Goal: Book appointment/travel/reservation

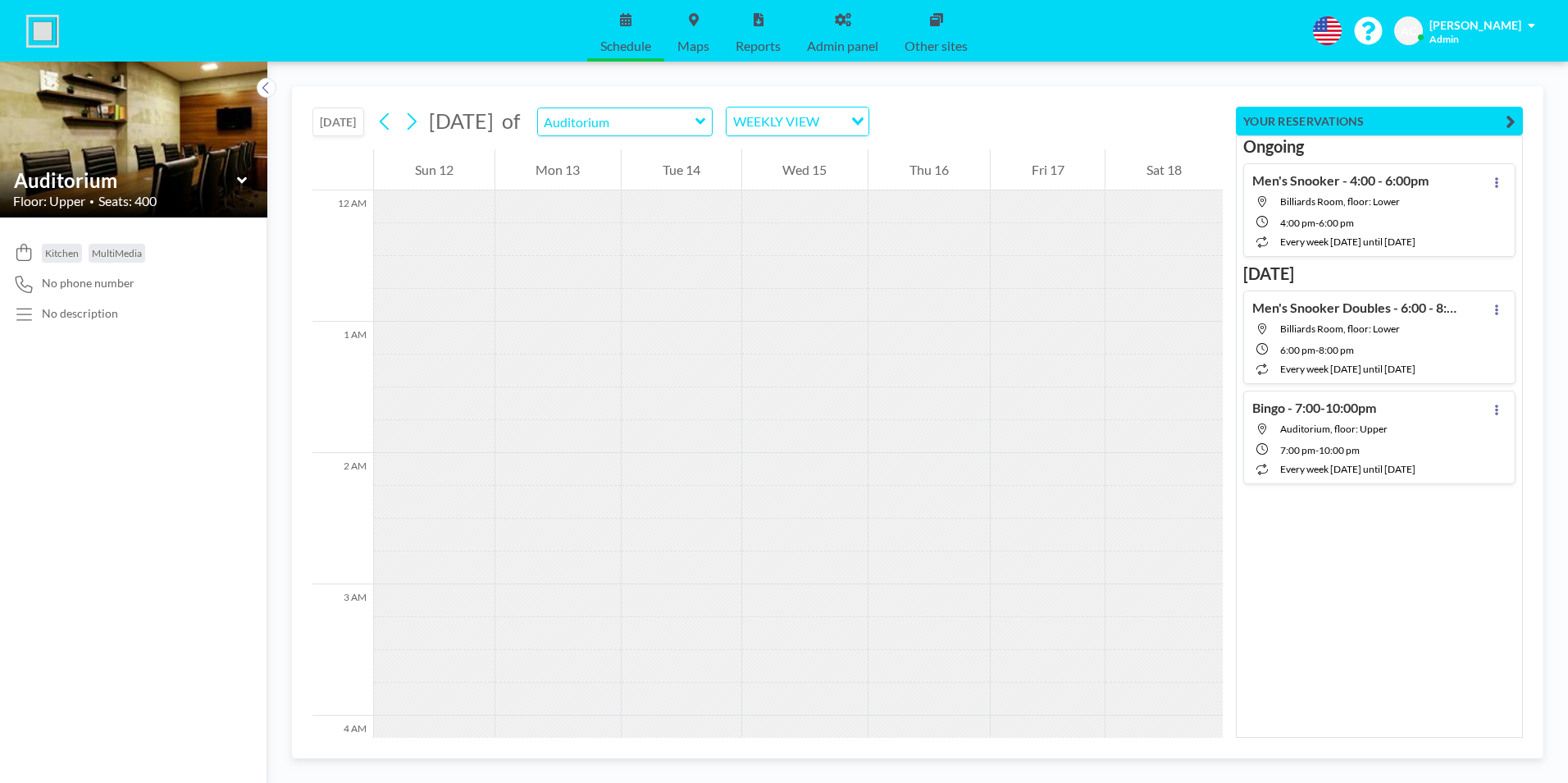
scroll to position [902, 0]
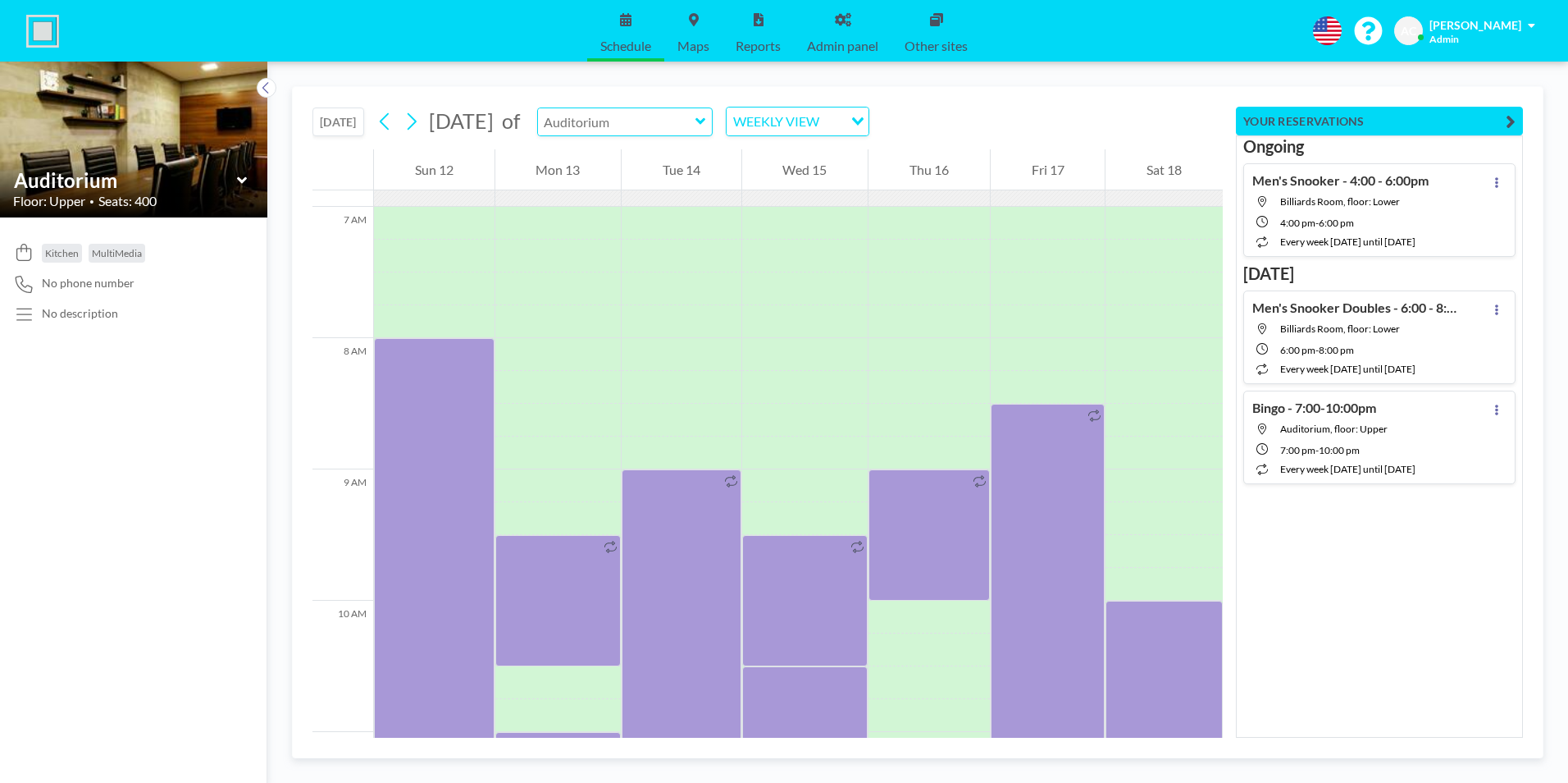
click at [695, 123] on input "text" at bounding box center [617, 121] width 157 height 27
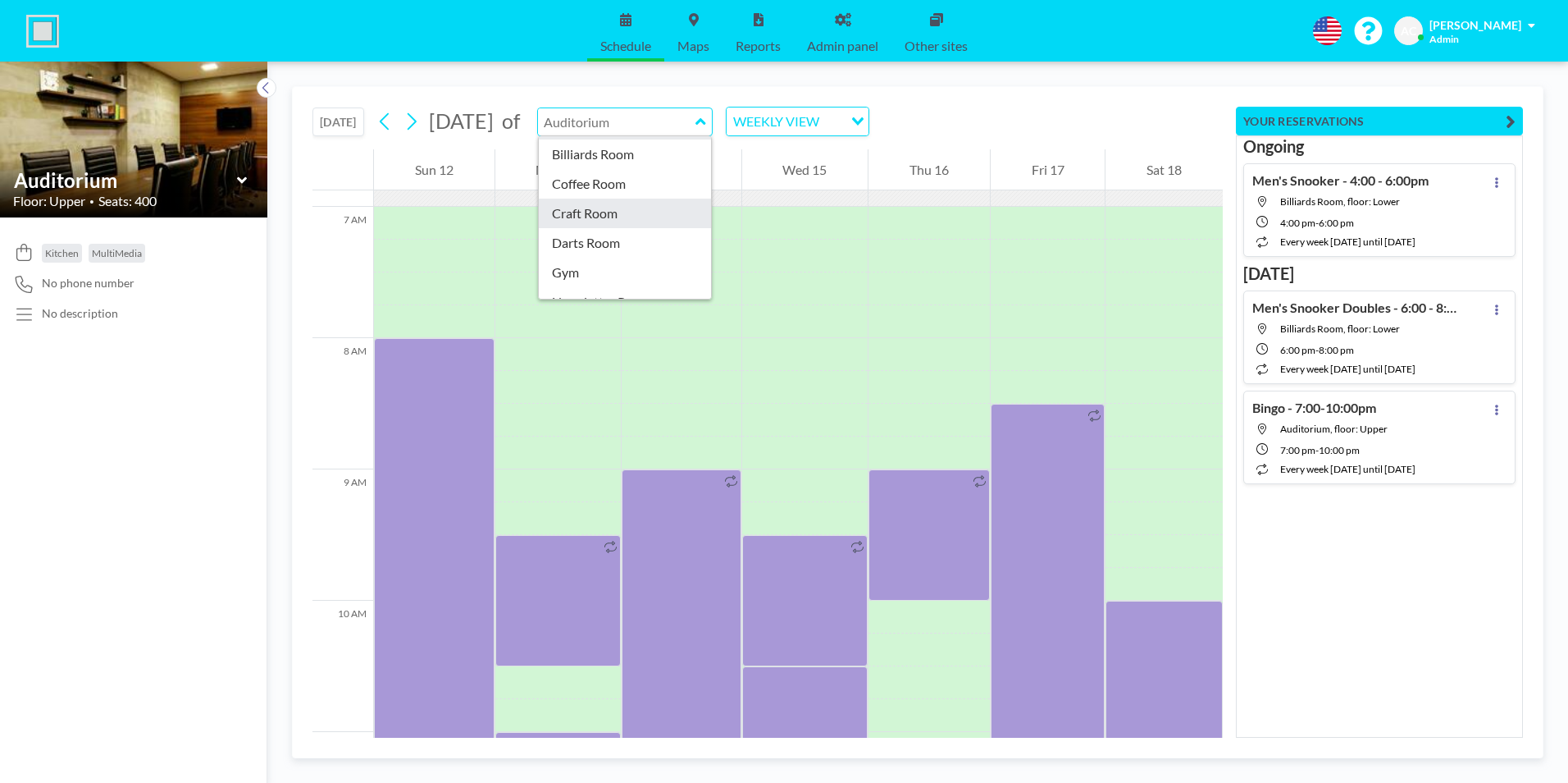
scroll to position [82, 0]
type input "Darts Room"
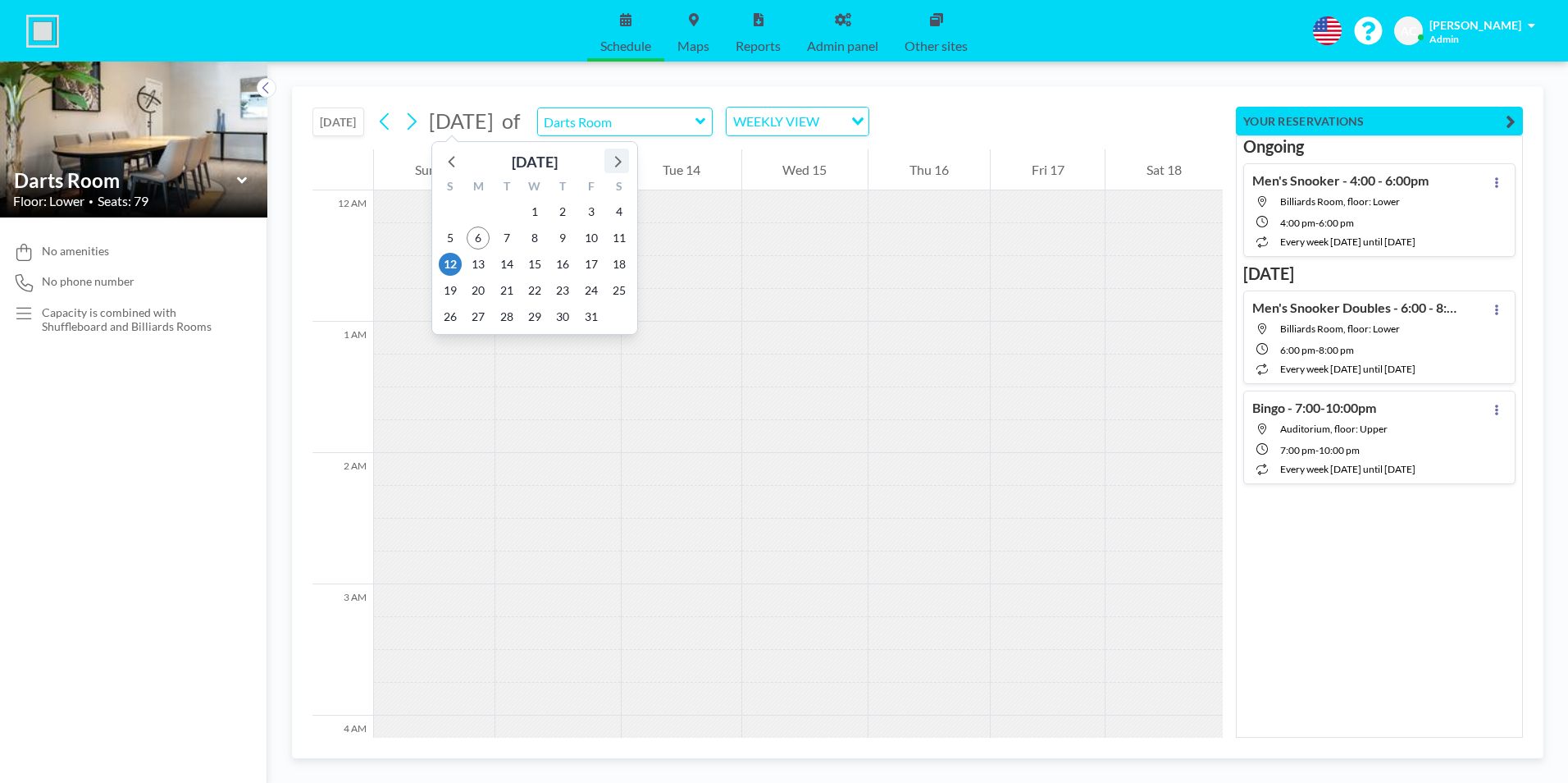
click at [621, 162] on icon at bounding box center [618, 161] width 7 height 11
click at [454, 159] on icon at bounding box center [453, 160] width 22 height 22
click at [622, 288] on span "27" at bounding box center [619, 290] width 23 height 23
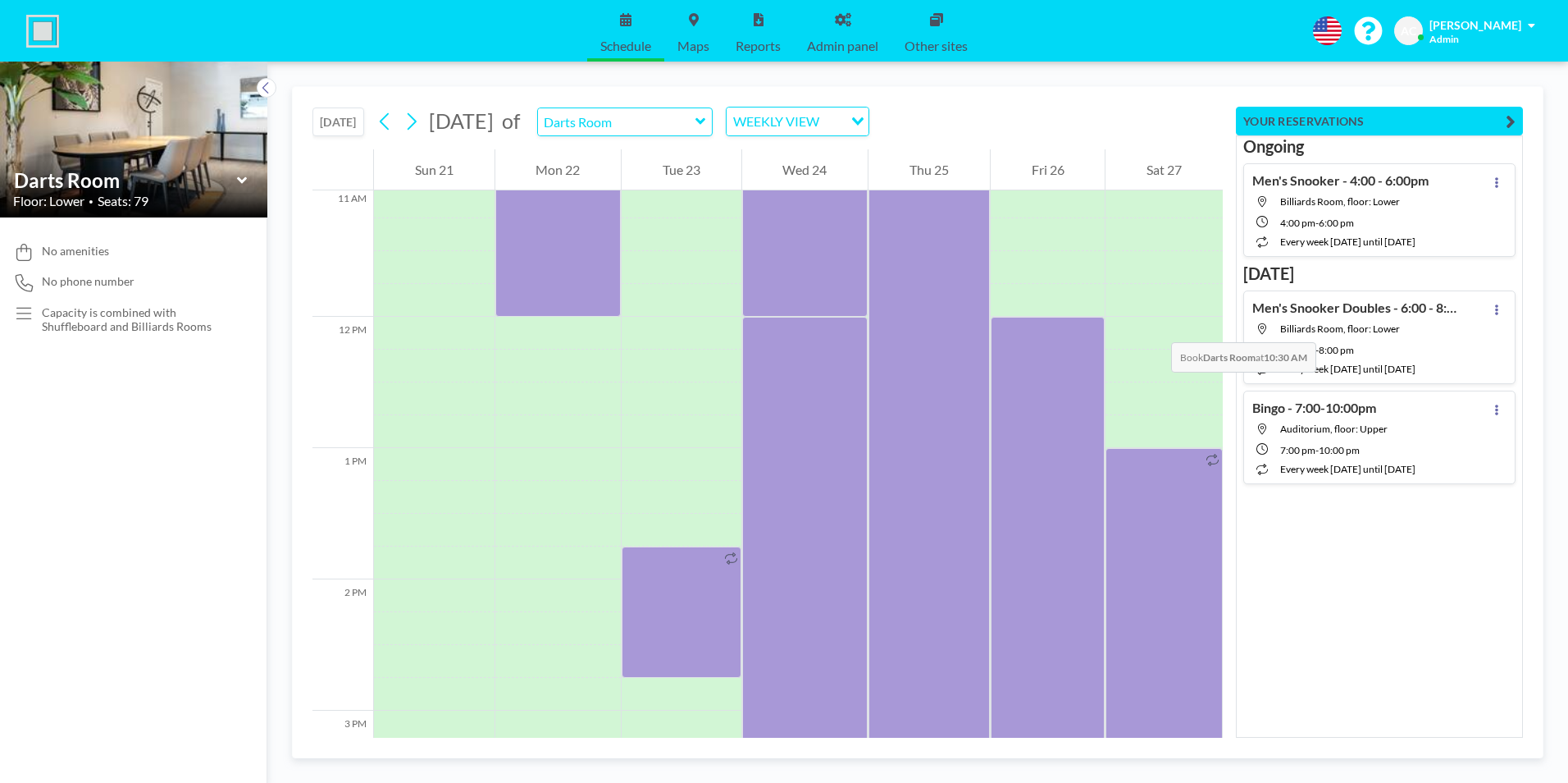
scroll to position [1477, 0]
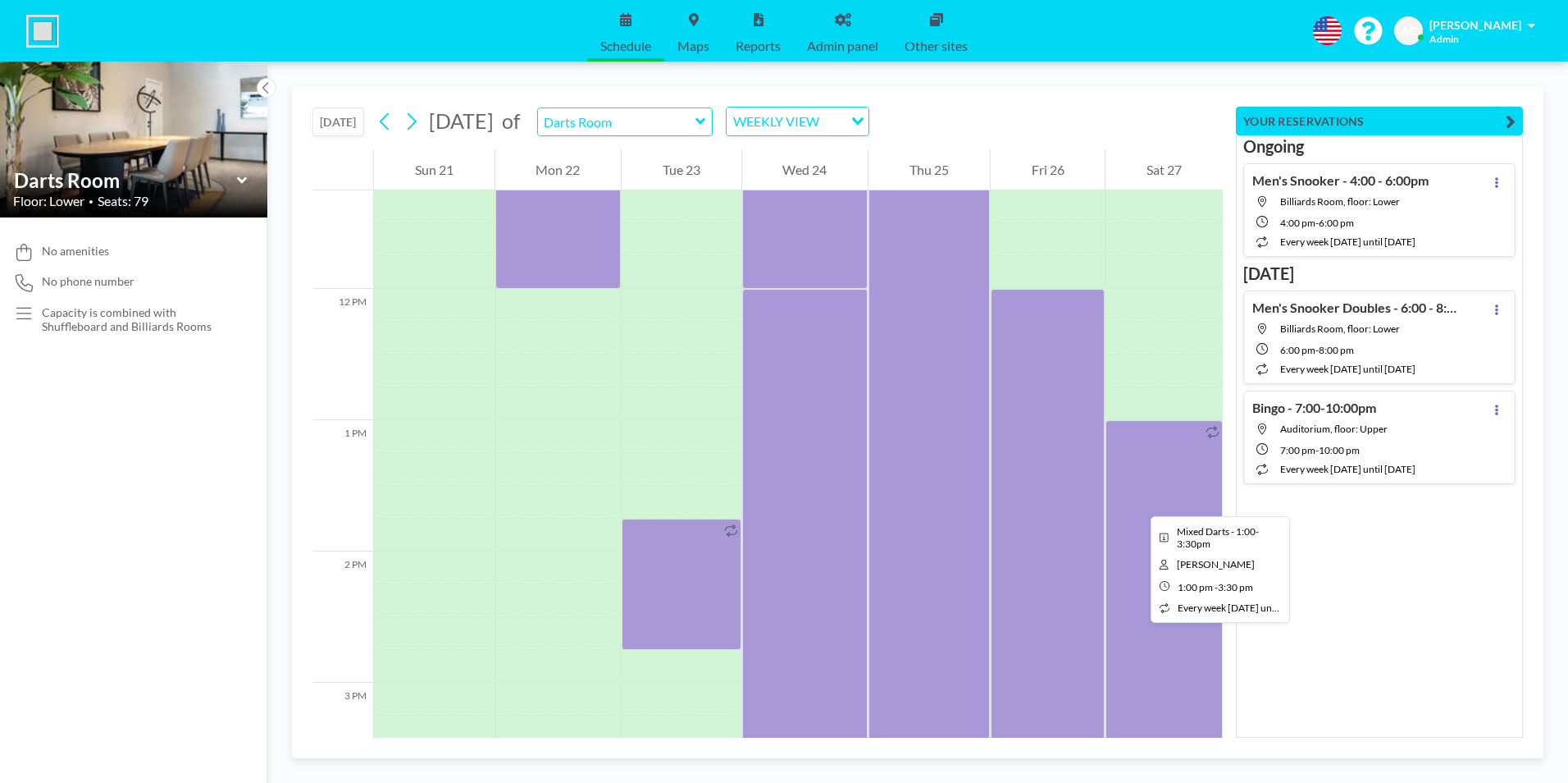
click at [1138, 501] on div at bounding box center [1164, 584] width 117 height 328
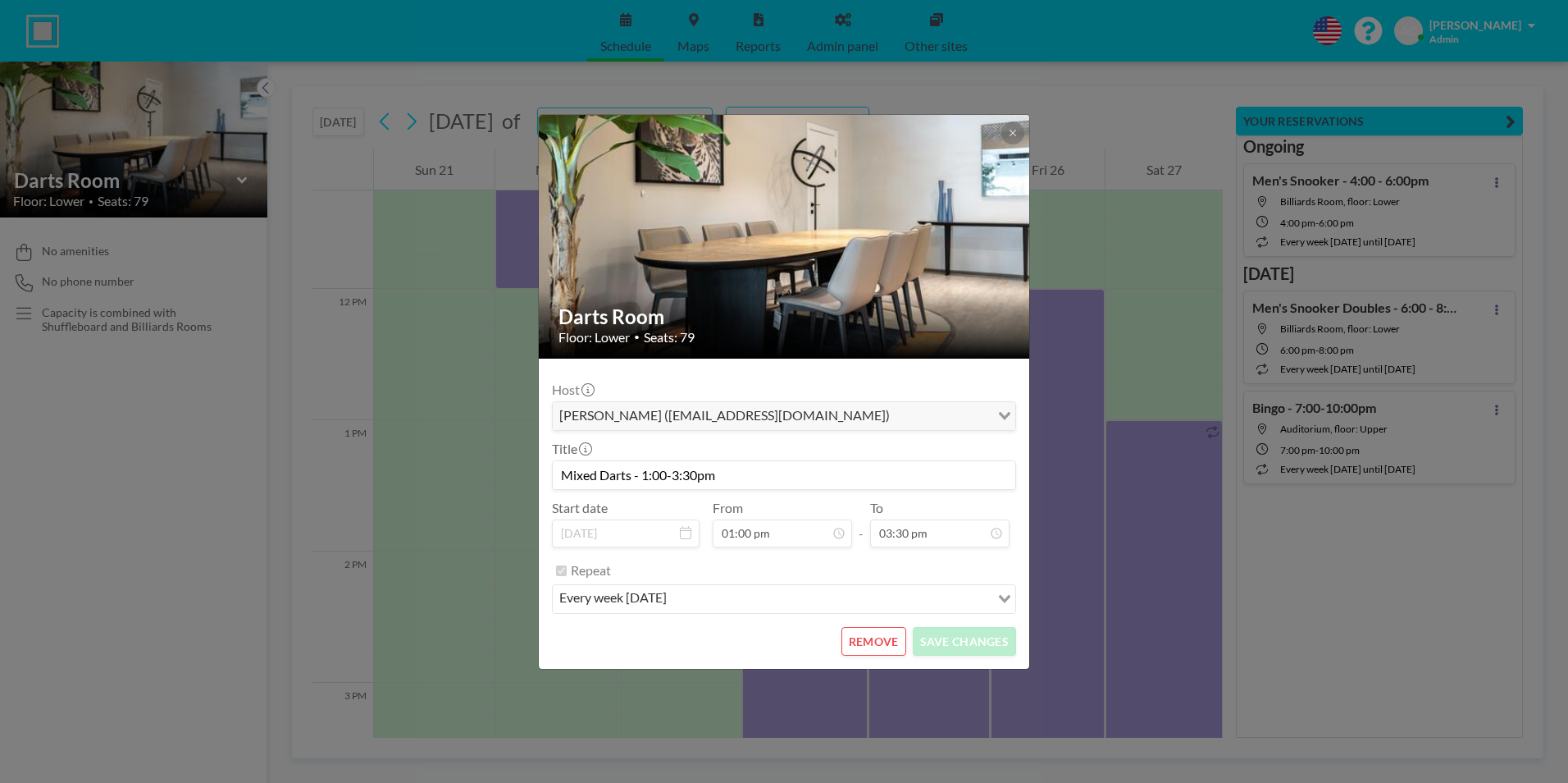
click at [868, 640] on button "REMOVE" at bounding box center [874, 641] width 64 height 28
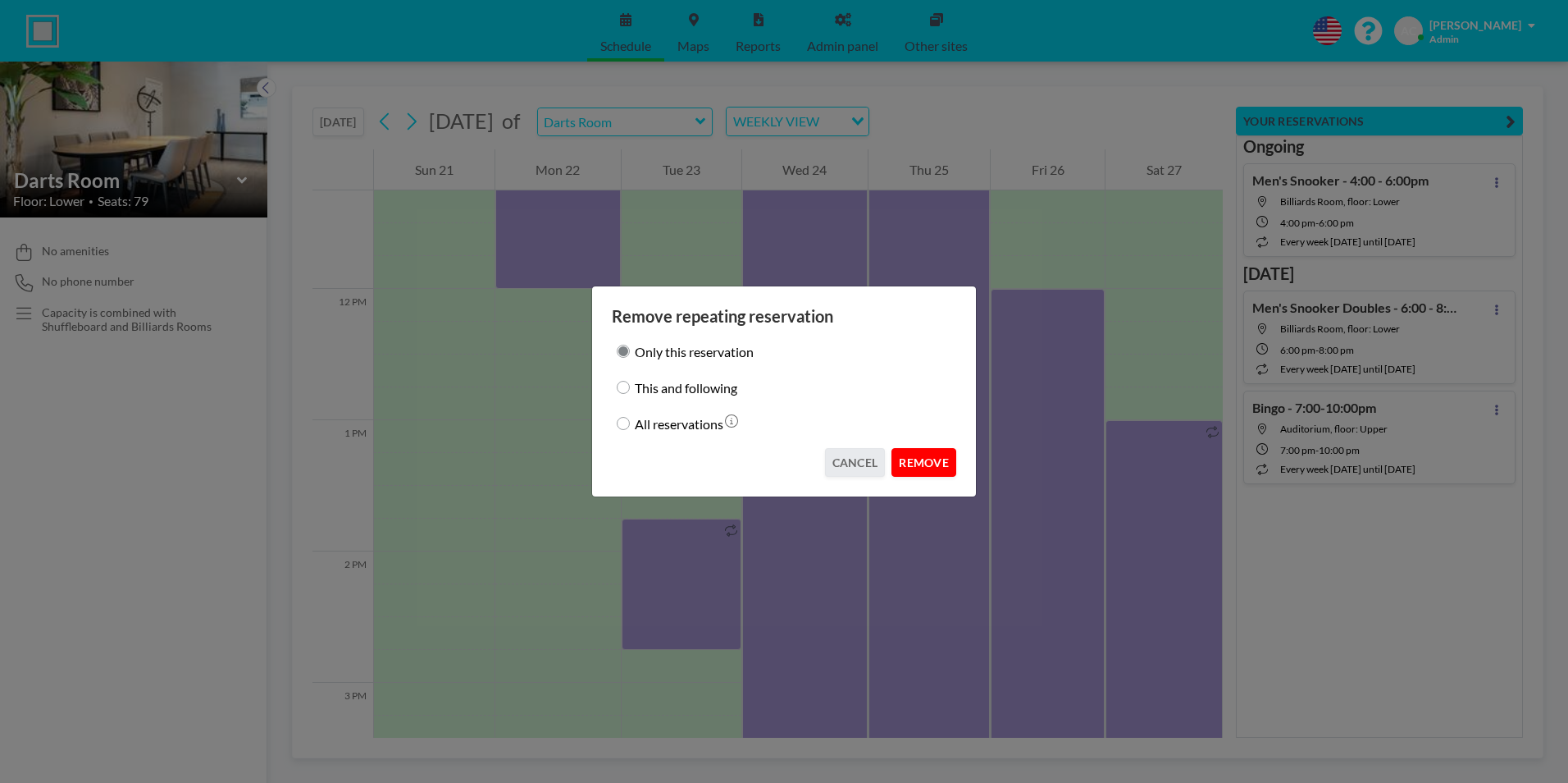
click at [926, 466] on button "REMOVE" at bounding box center [924, 463] width 64 height 28
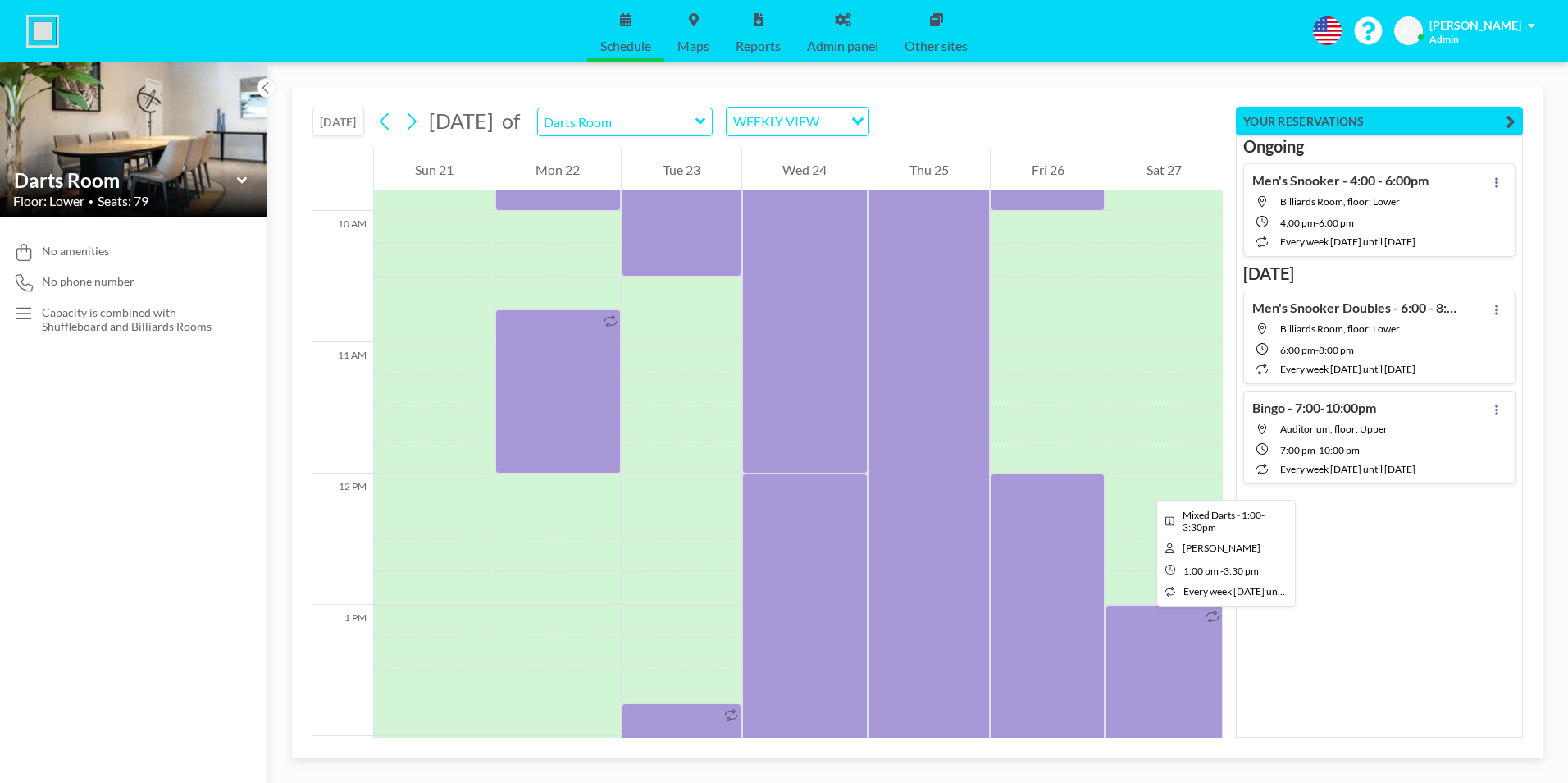
scroll to position [1231, 0]
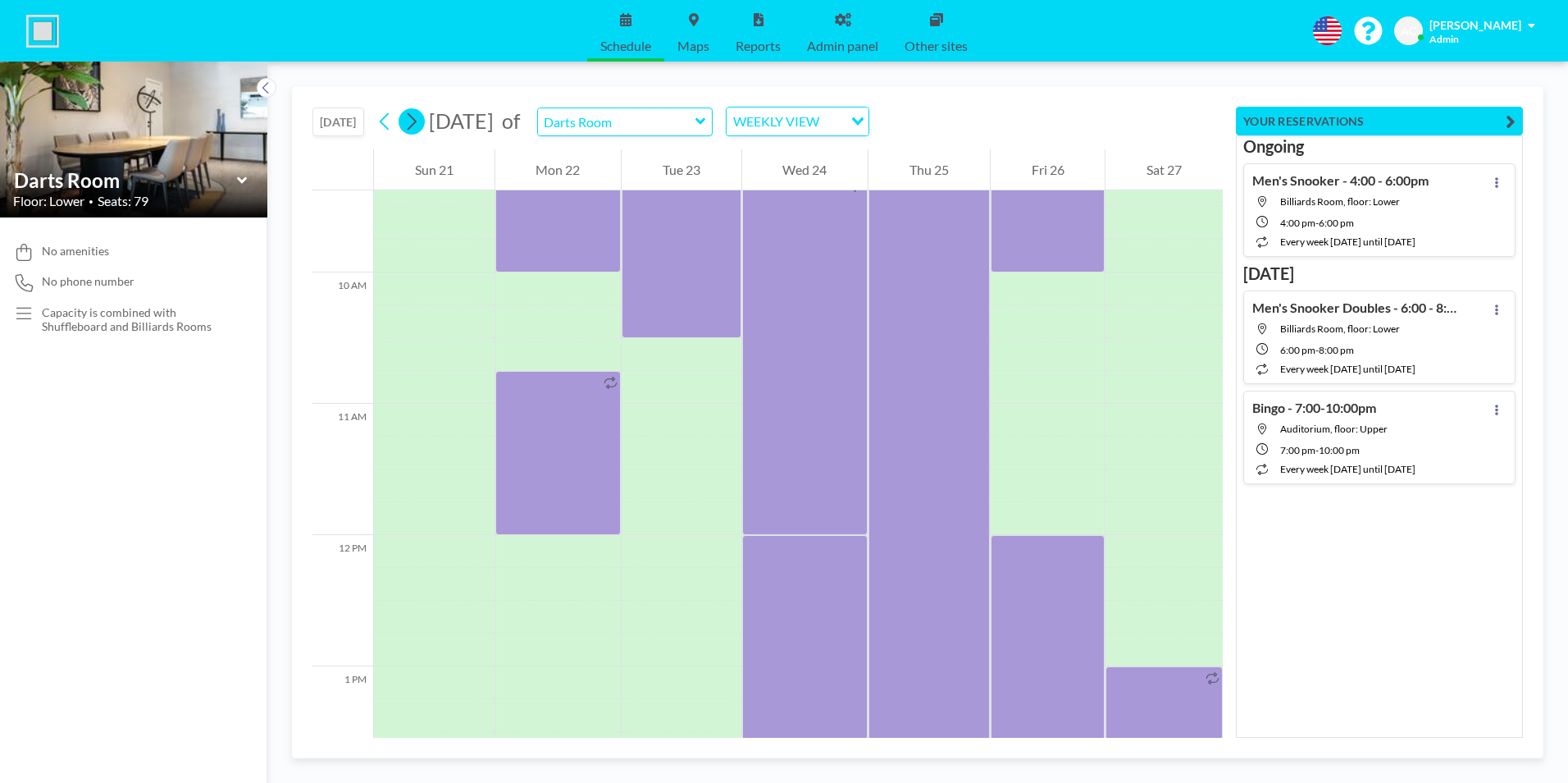
click at [419, 125] on icon at bounding box center [411, 121] width 15 height 25
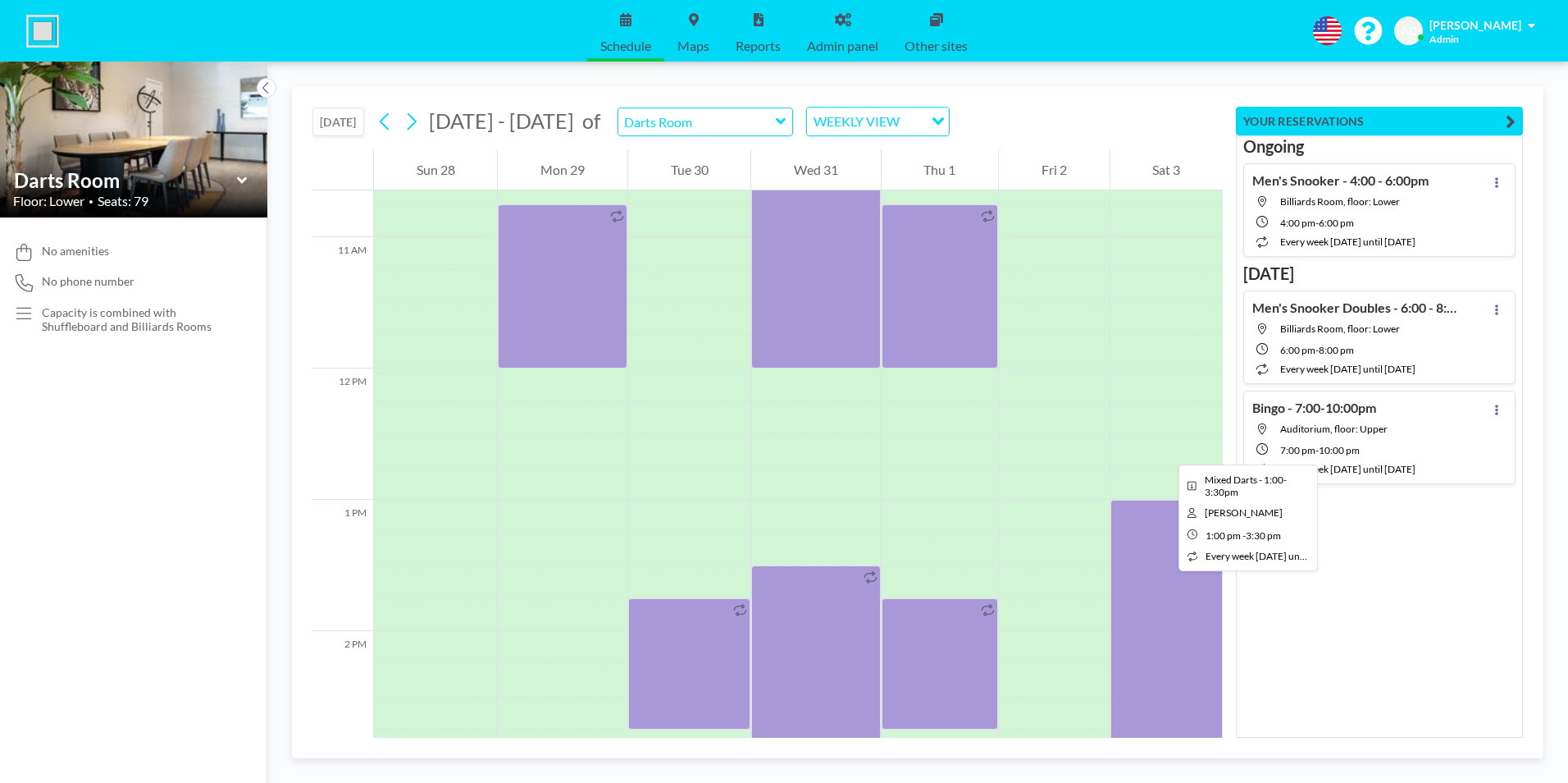
scroll to position [1477, 0]
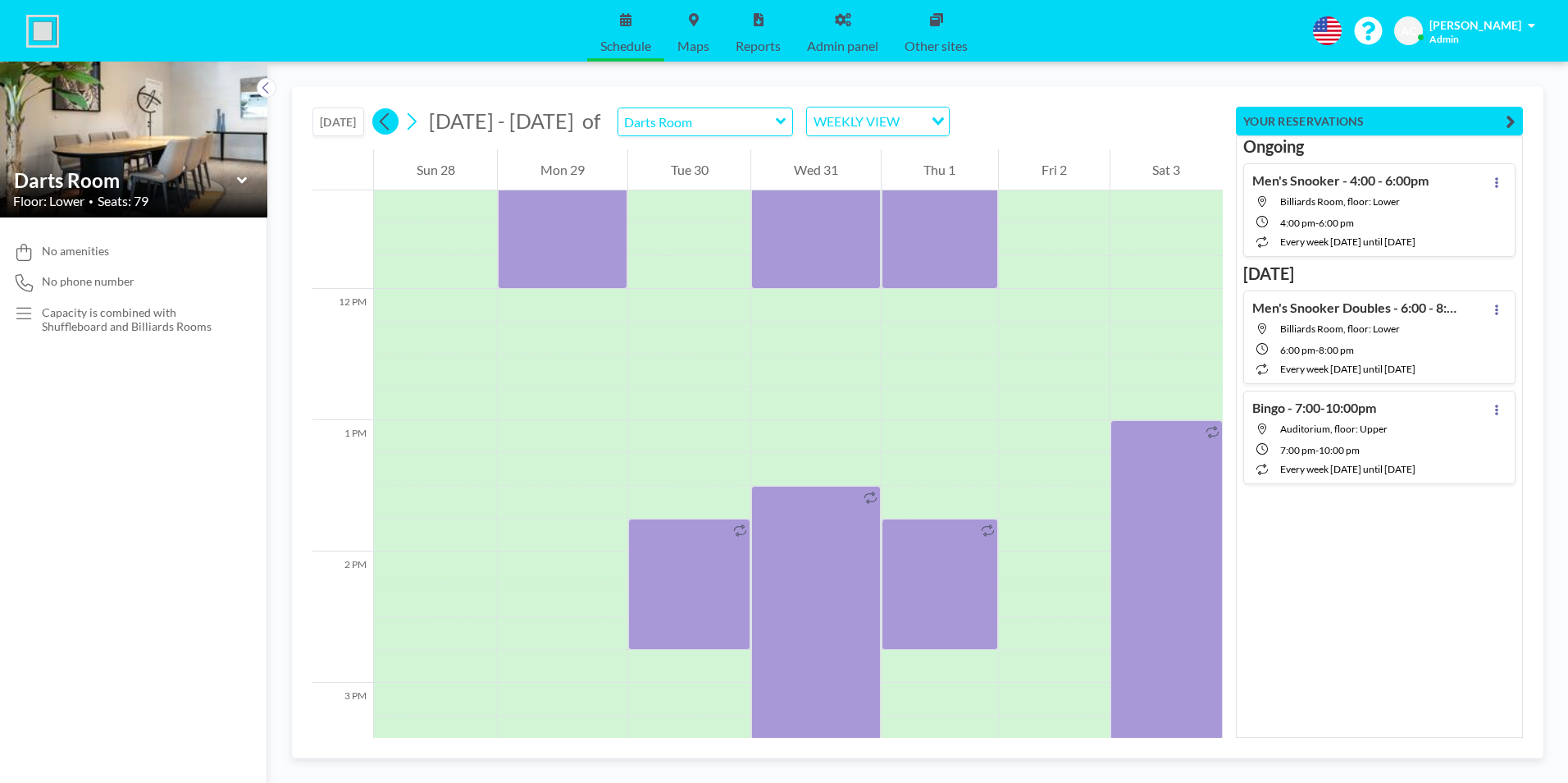
click at [388, 122] on icon at bounding box center [385, 121] width 15 height 25
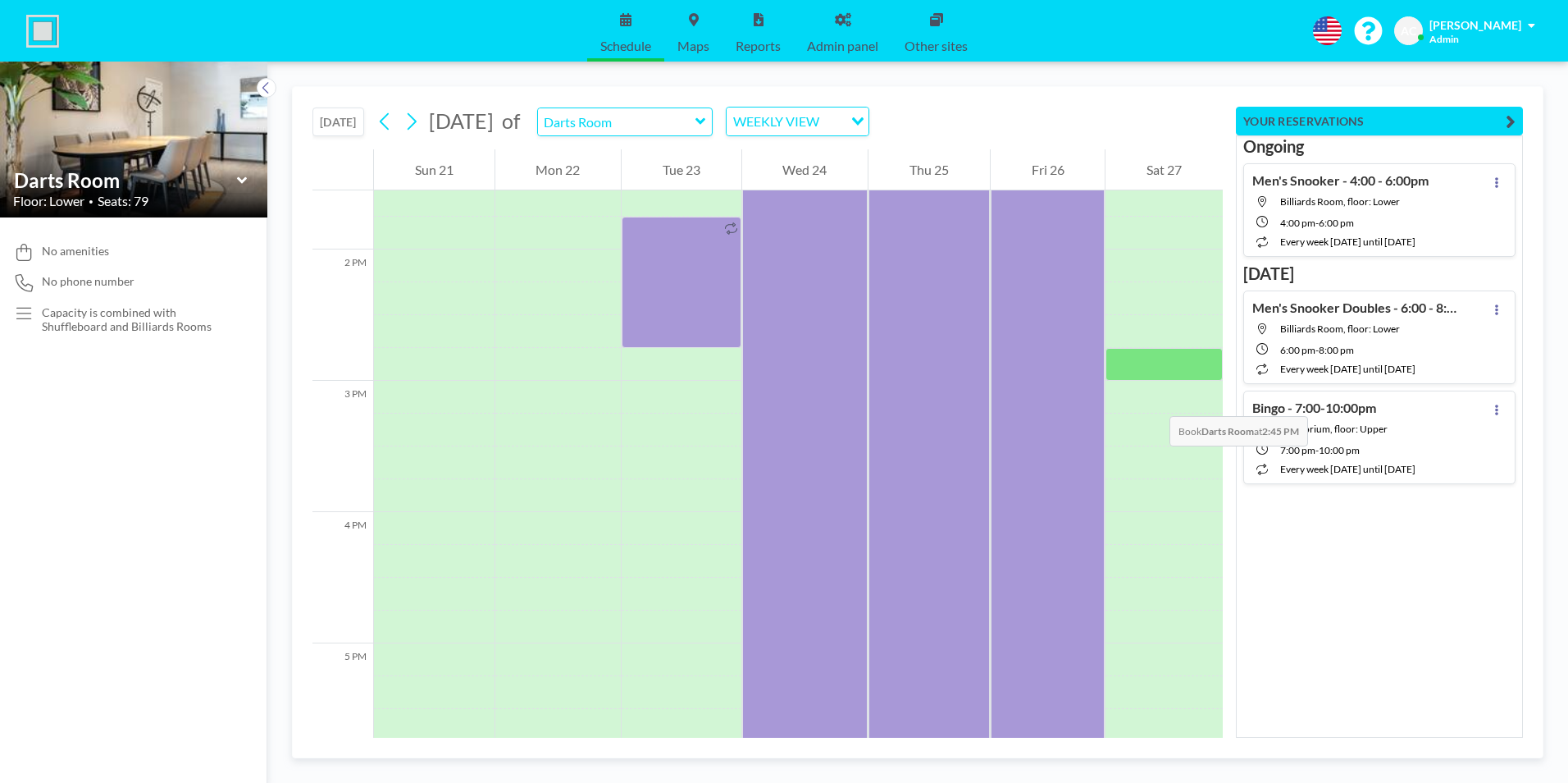
scroll to position [1641, 0]
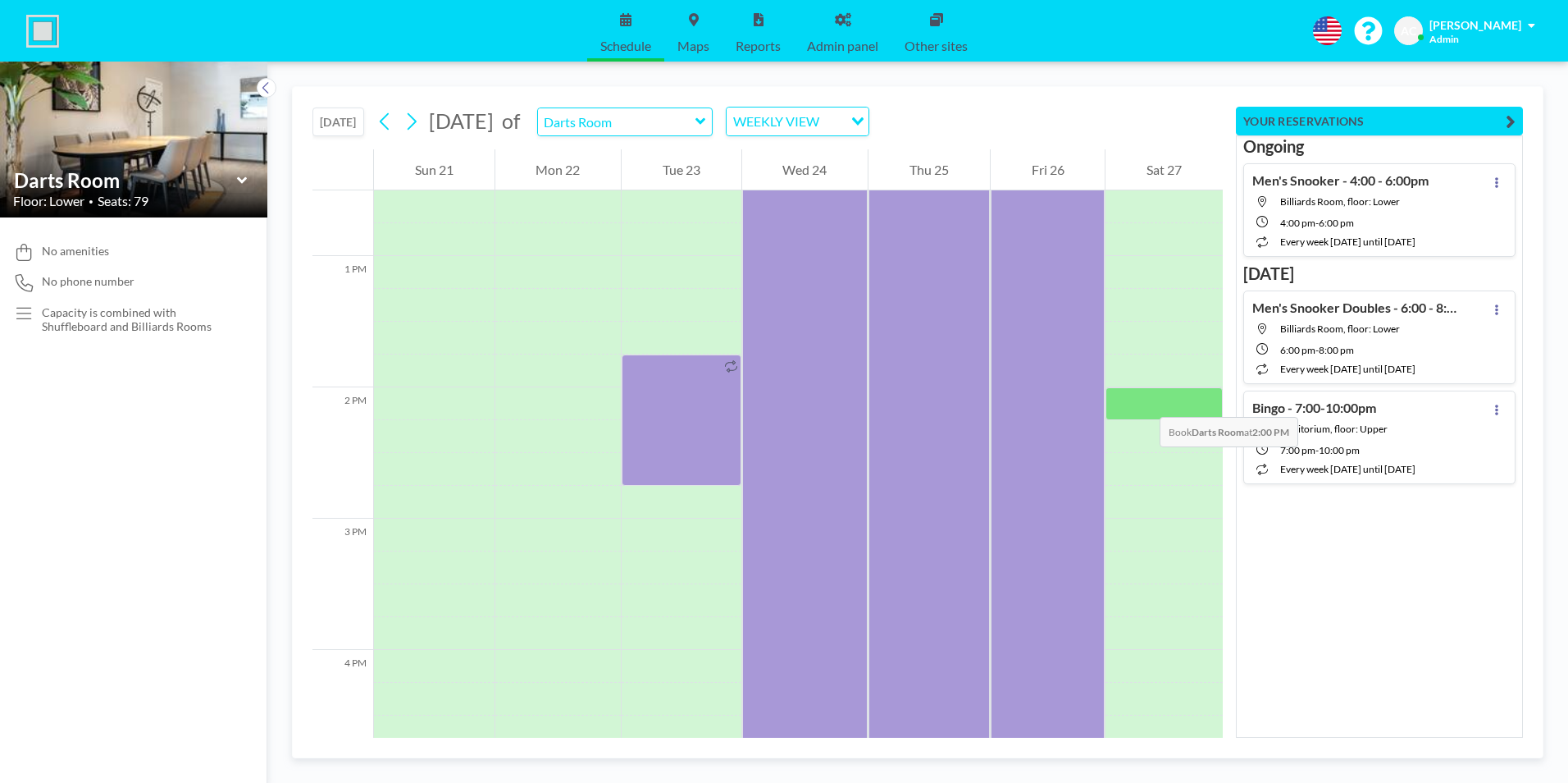
click at [1144, 400] on div at bounding box center [1164, 404] width 117 height 33
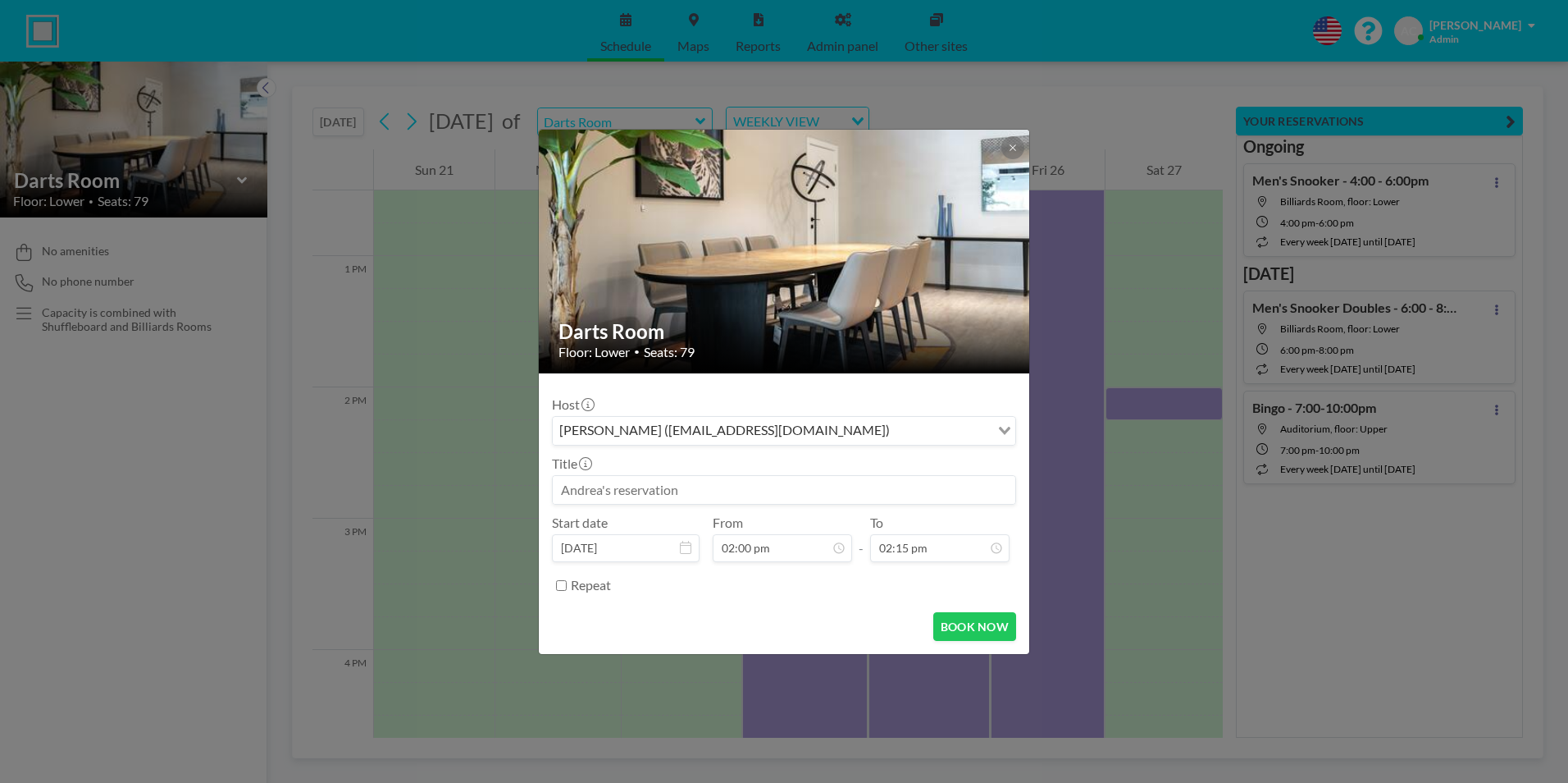
drag, startPoint x: 632, startPoint y: 490, endPoint x: 641, endPoint y: 486, distance: 9.8
click at [632, 489] on input at bounding box center [784, 489] width 462 height 27
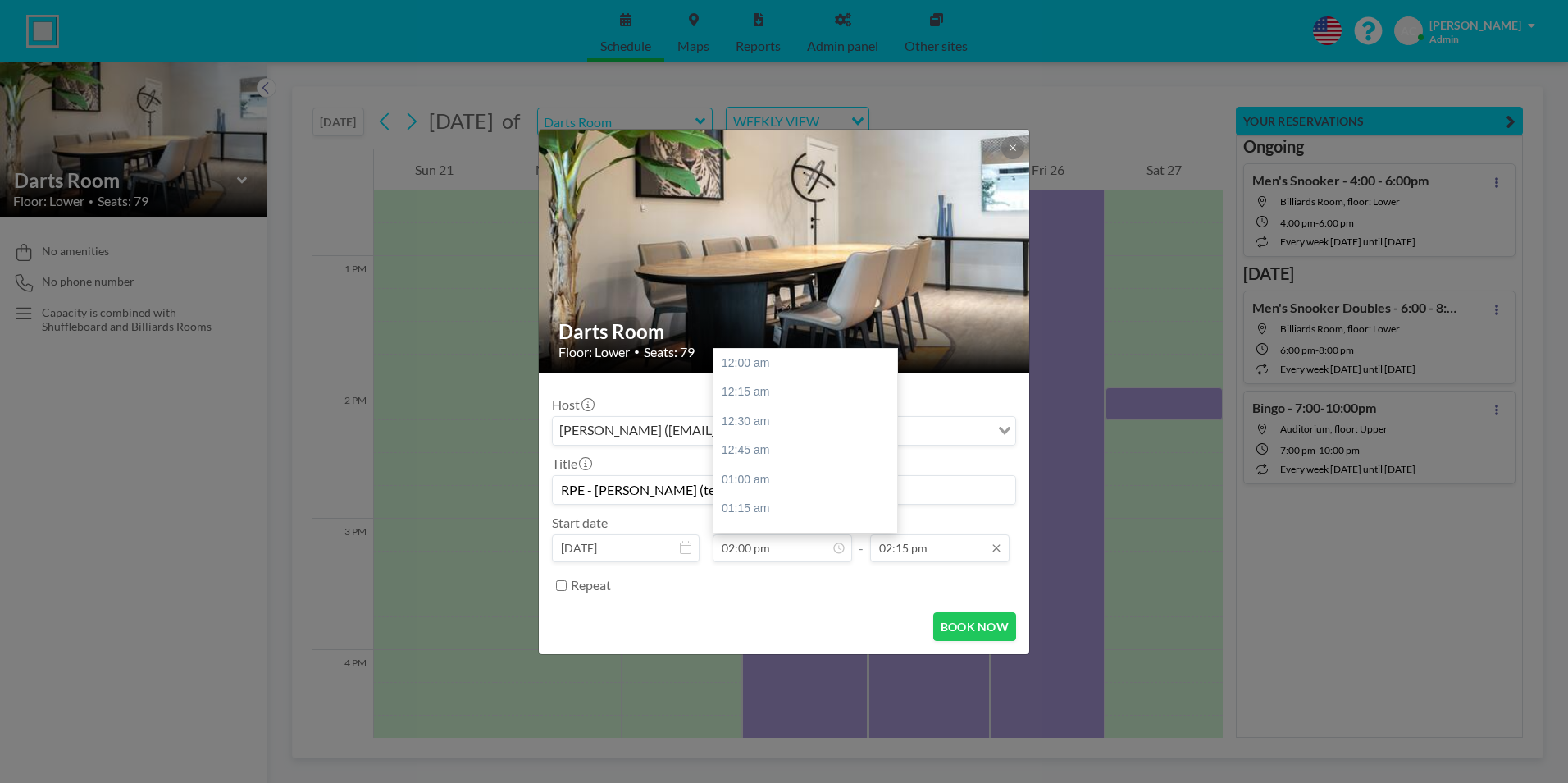
scroll to position [1635, 0]
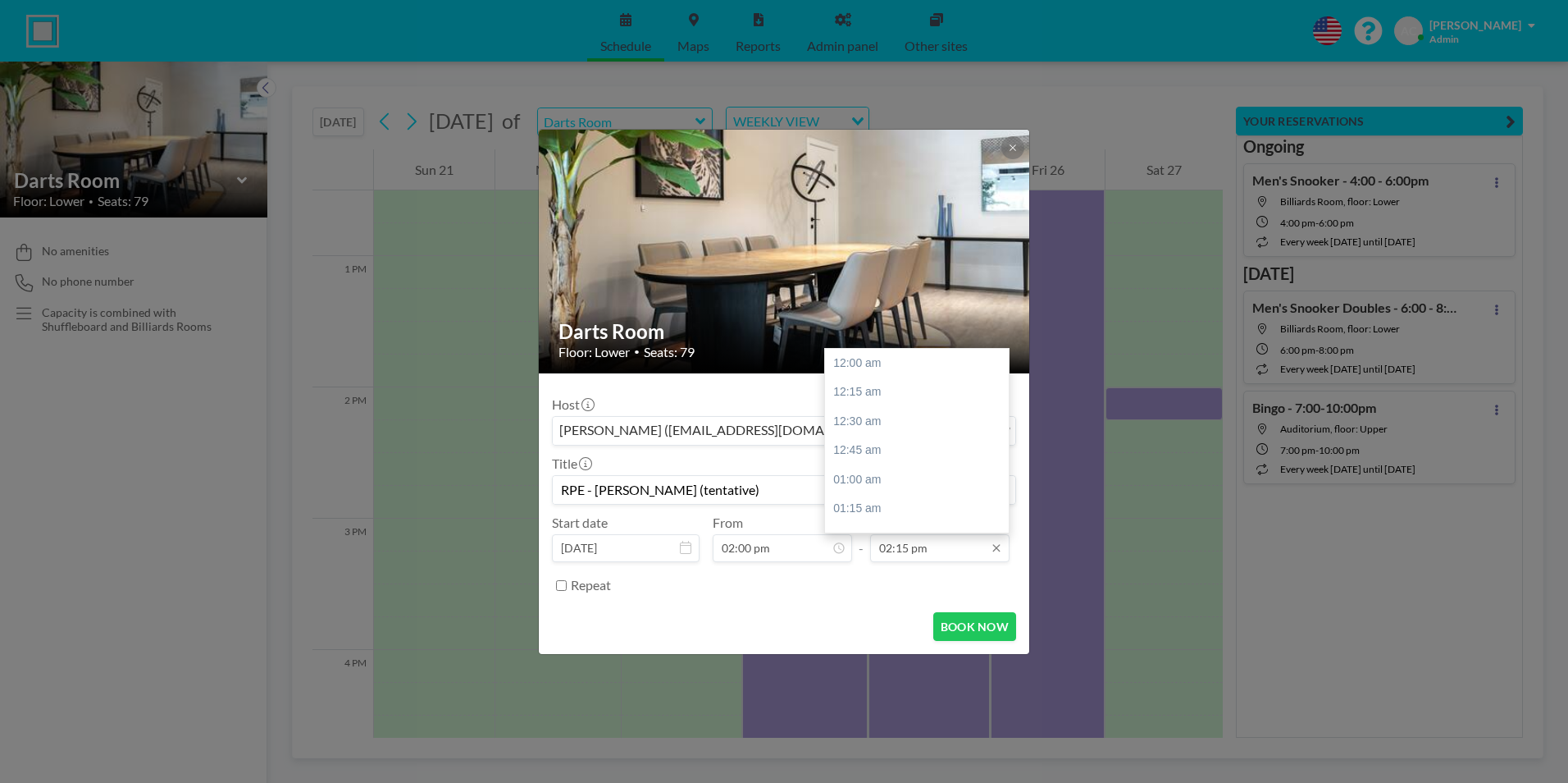
type input "RPE - [PERSON_NAME] (tentative)"
click at [926, 555] on input "02:15 pm" at bounding box center [940, 548] width 139 height 27
click at [912, 529] on div "10:00 pm" at bounding box center [921, 530] width 192 height 29
type input "10:00 pm"
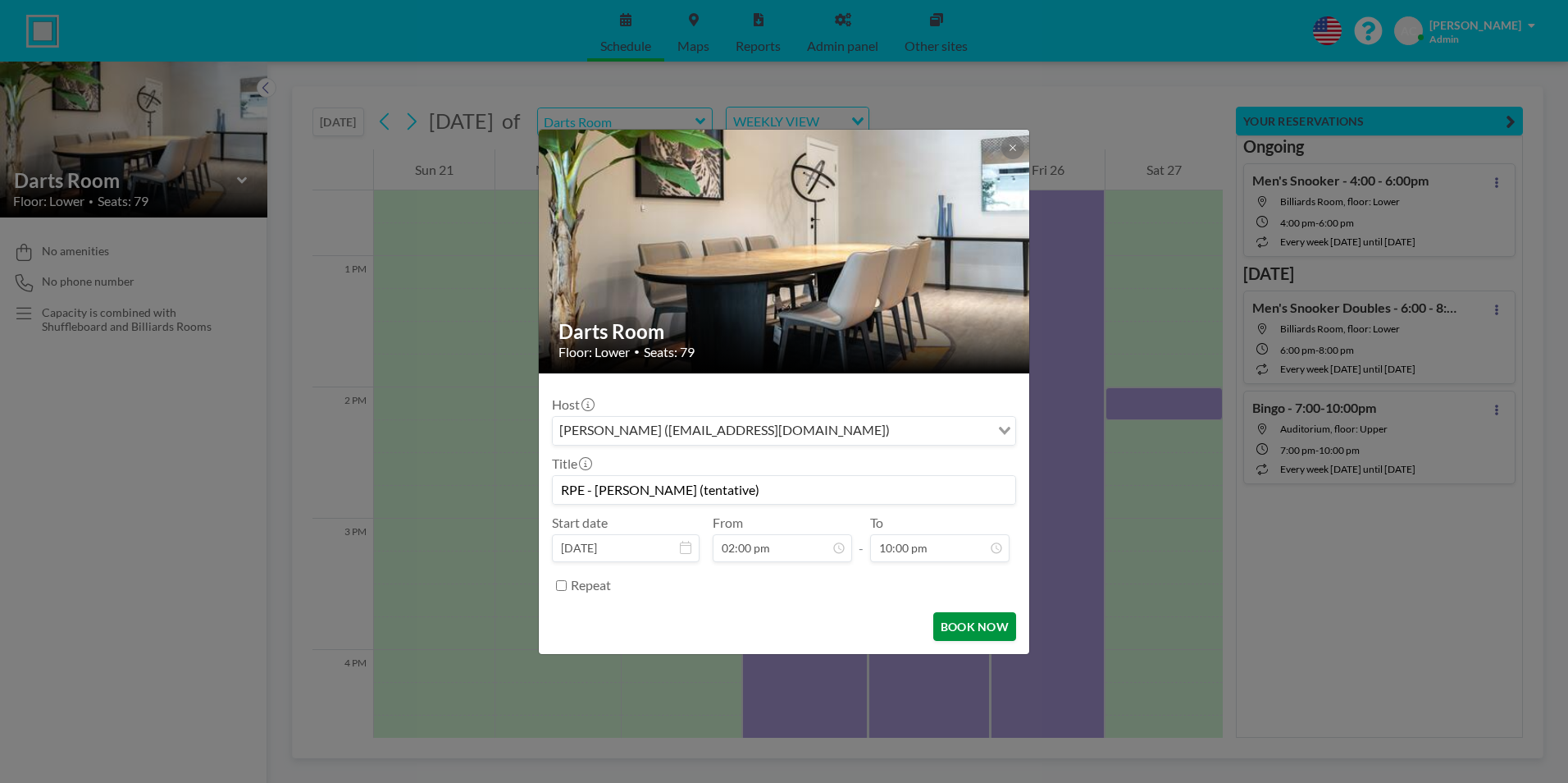
scroll to position [2570, 0]
click at [980, 626] on button "BOOK NOW" at bounding box center [974, 627] width 82 height 28
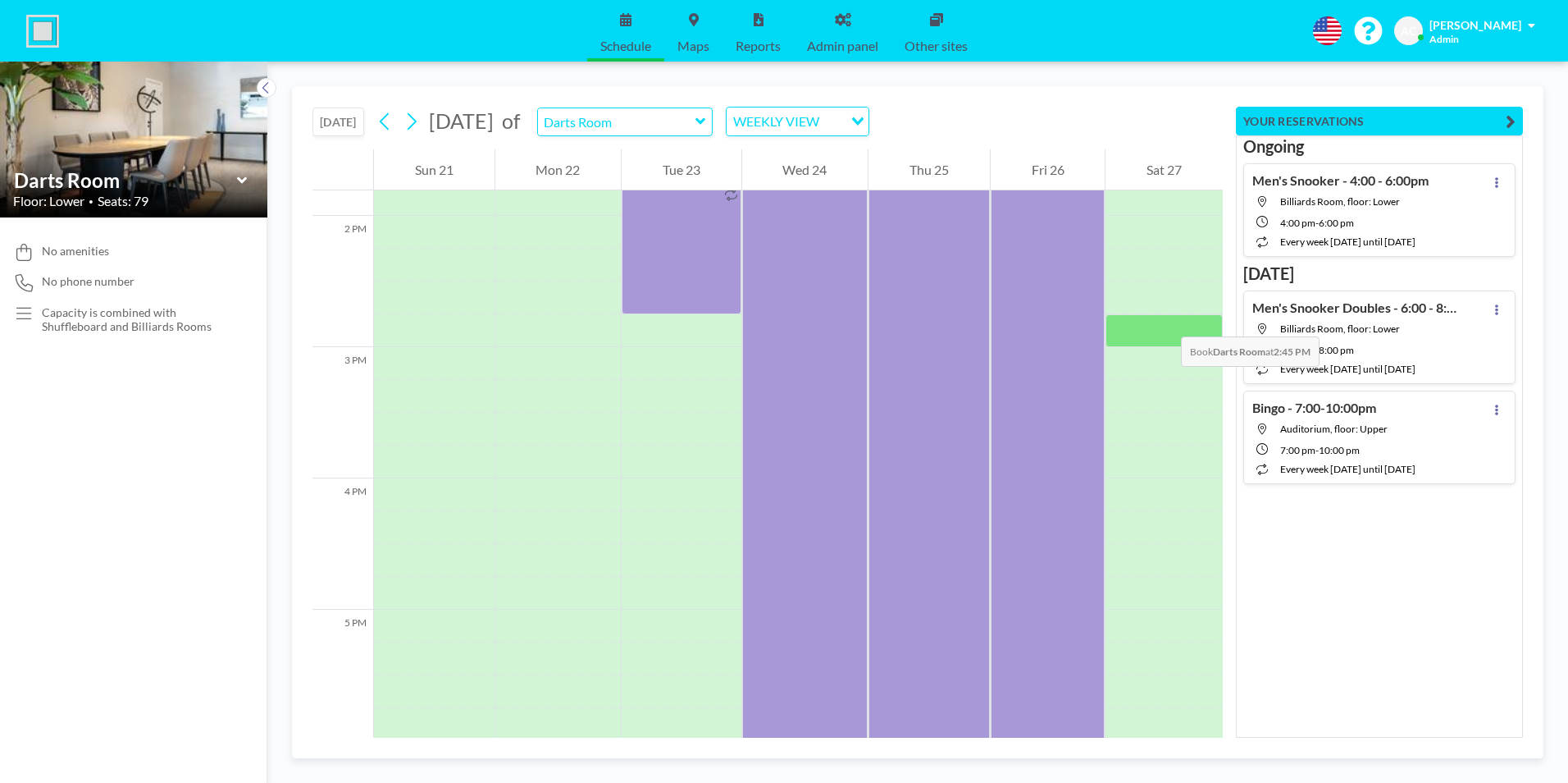
scroll to position [1806, 0]
click at [1178, 320] on div at bounding box center [1164, 305] width 117 height 33
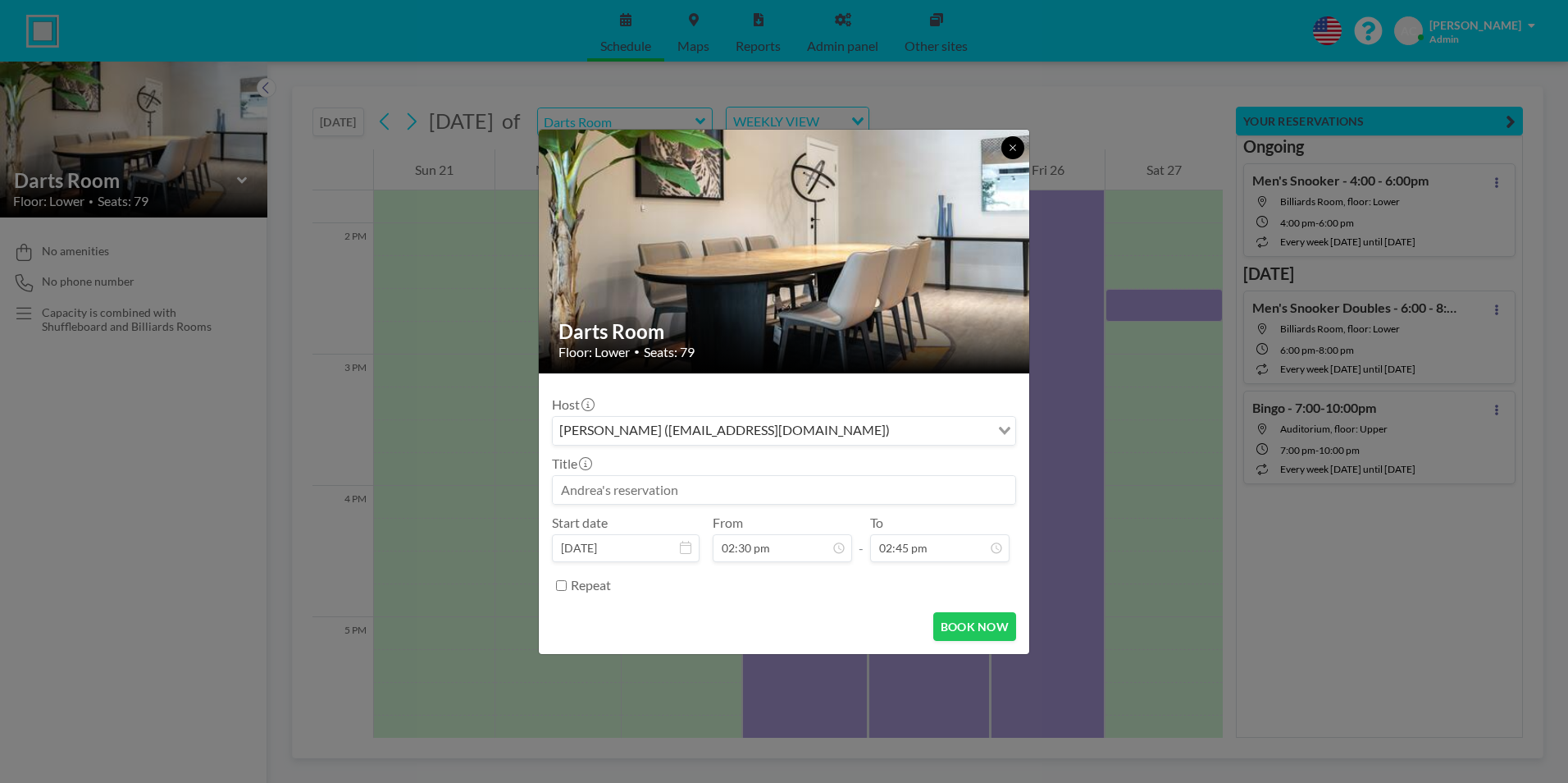
click at [1006, 144] on button at bounding box center [1013, 148] width 23 height 23
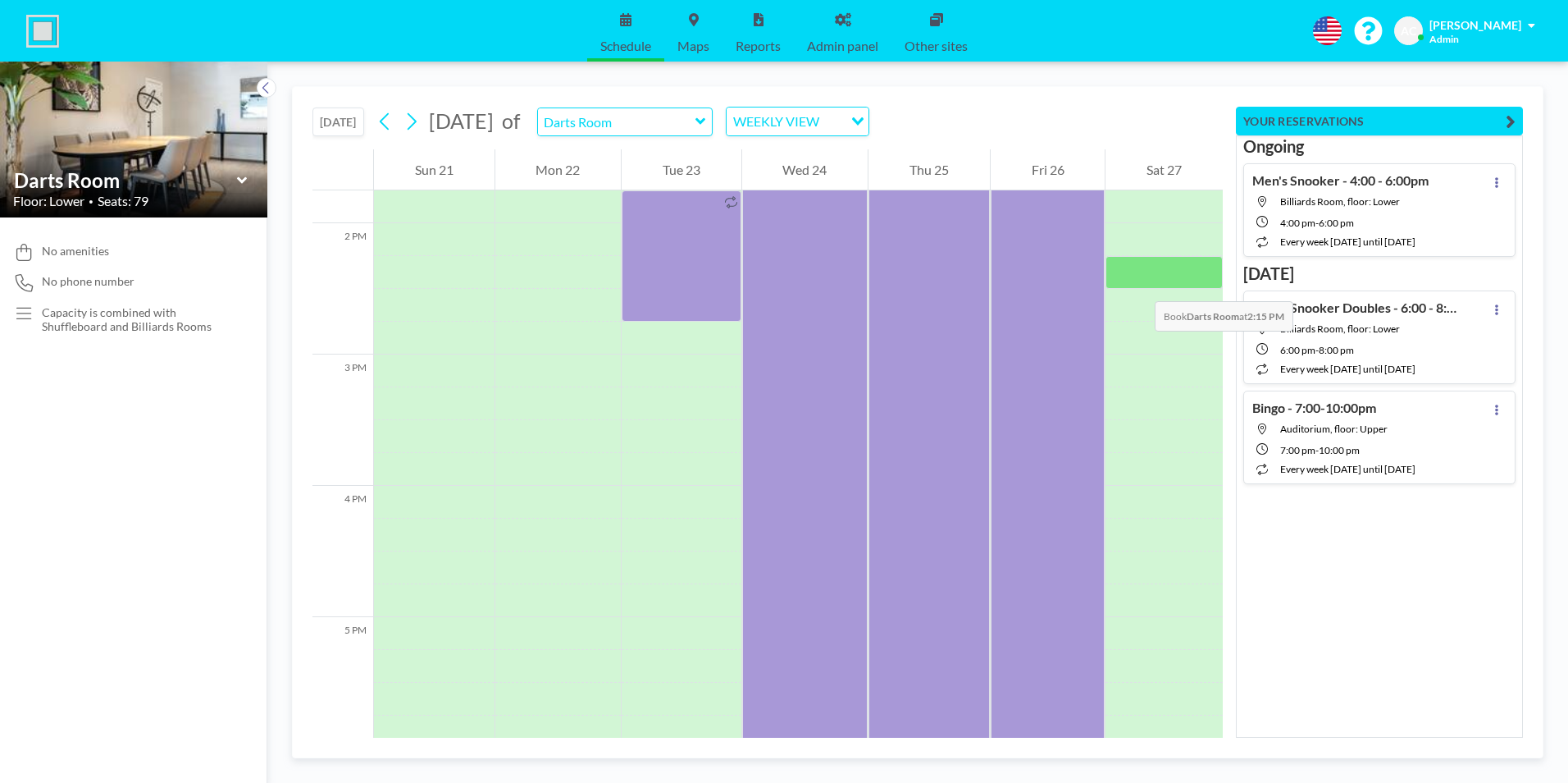
scroll to position [1231, 0]
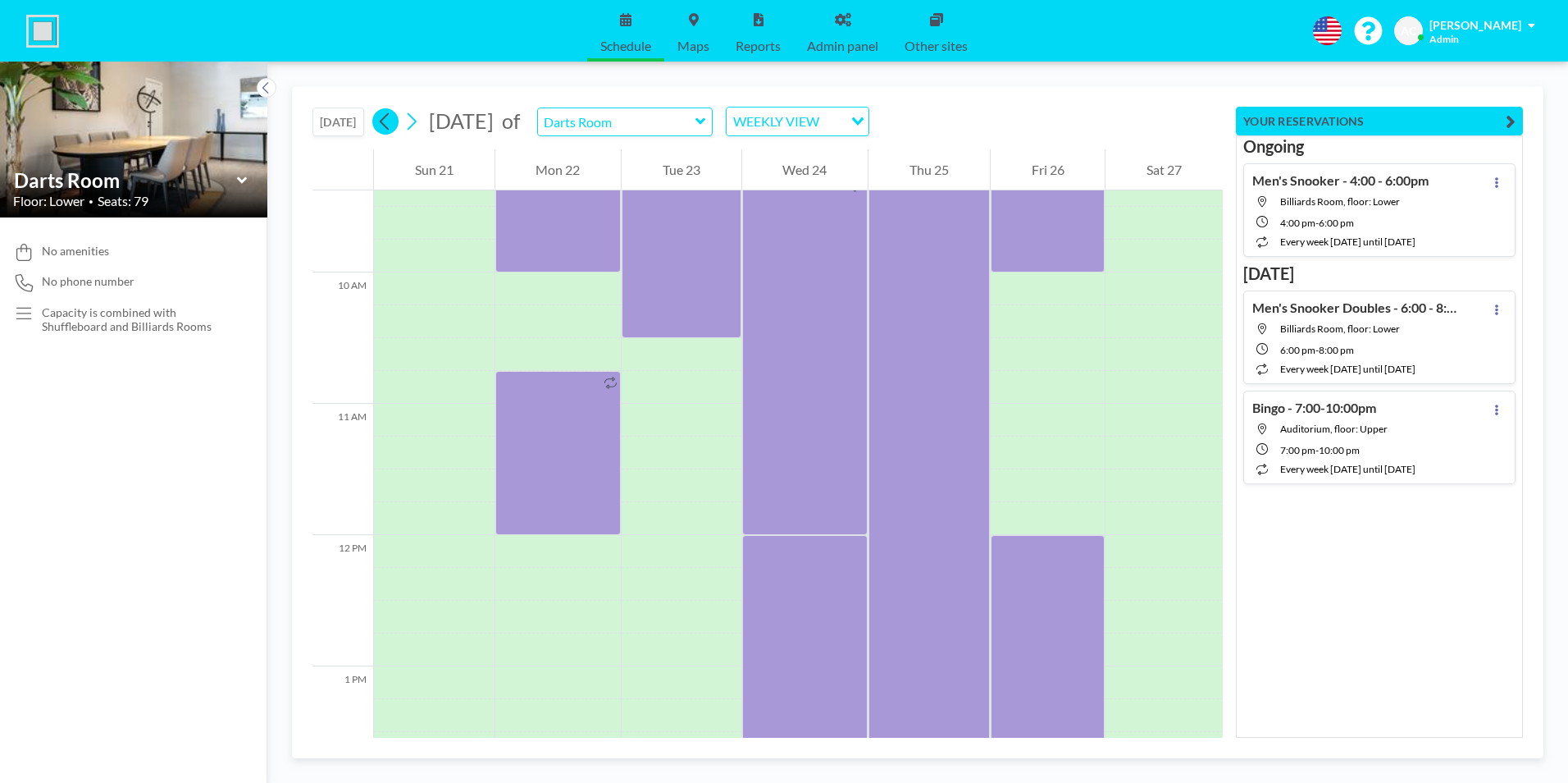
click at [380, 123] on icon at bounding box center [385, 121] width 15 height 25
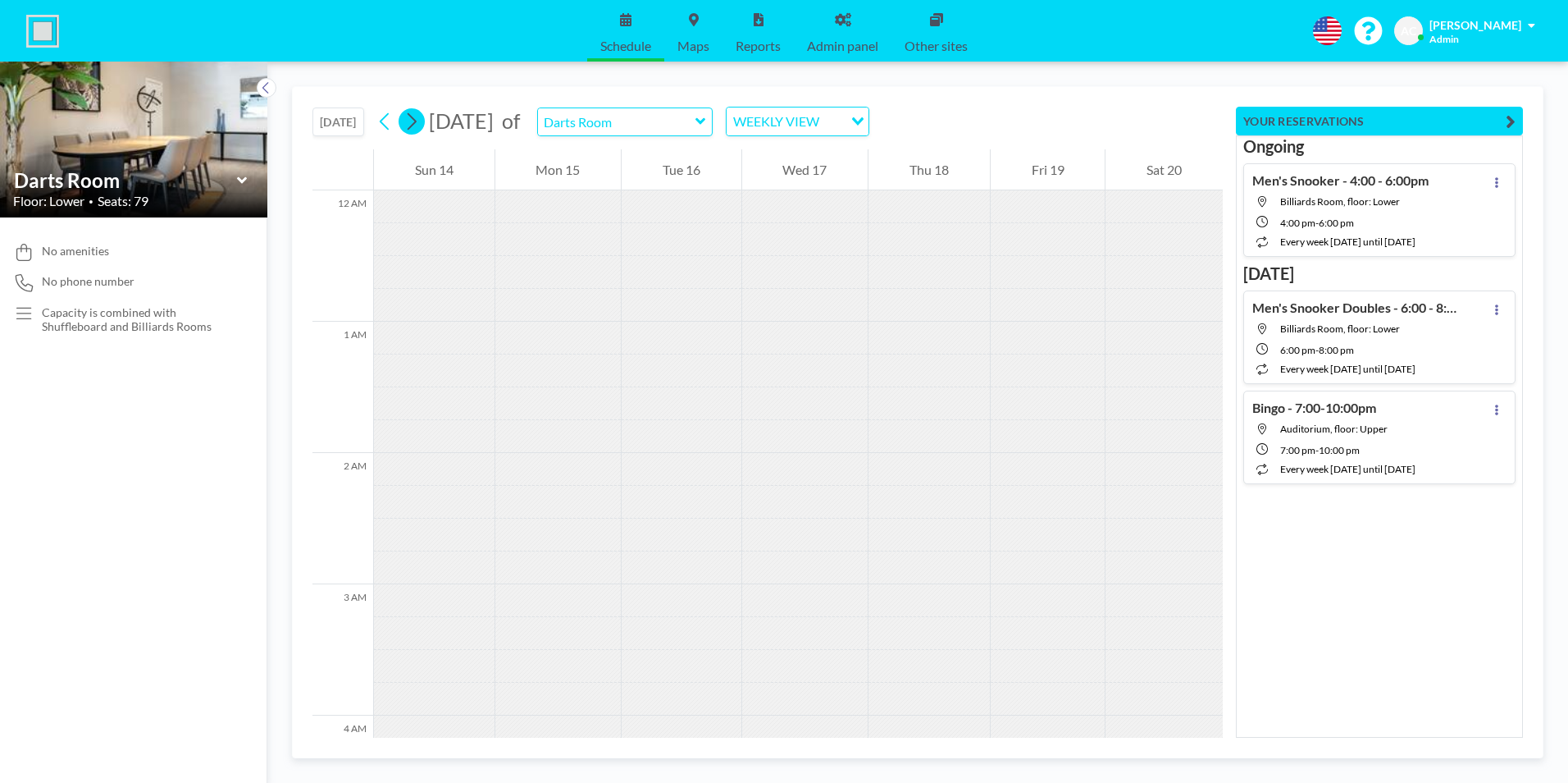
click at [417, 123] on icon at bounding box center [412, 121] width 9 height 17
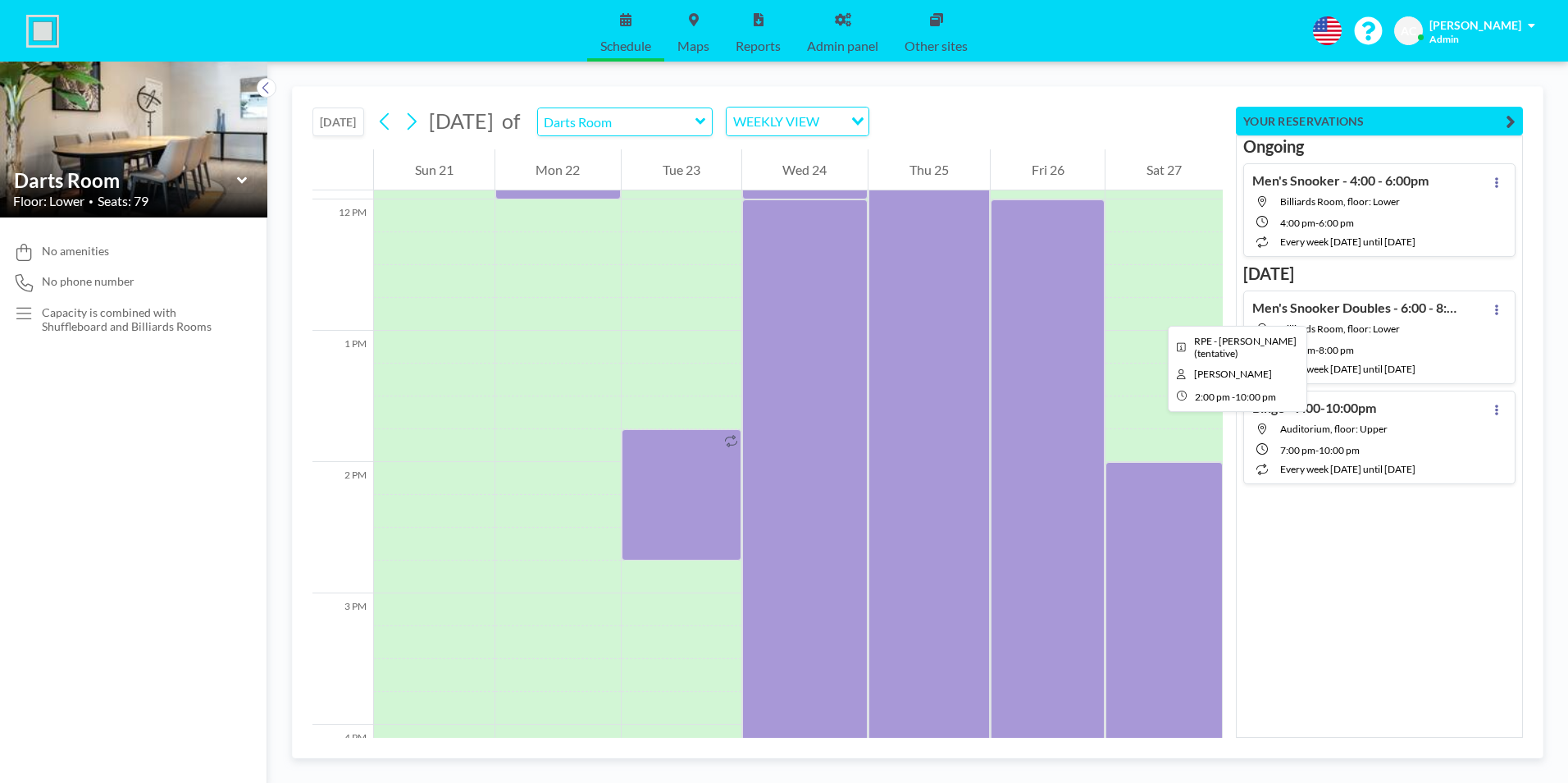
scroll to position [1806, 0]
